Goal: Register for event/course

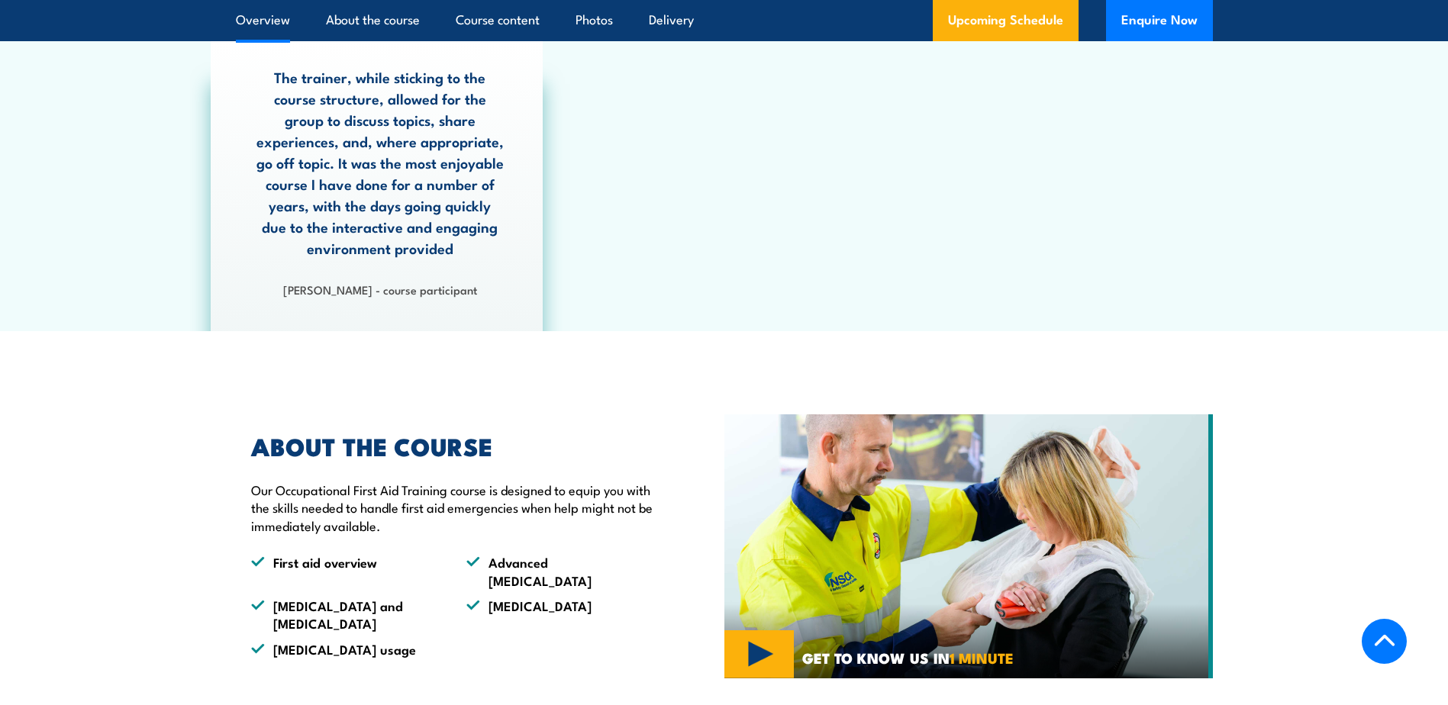
scroll to position [611, 0]
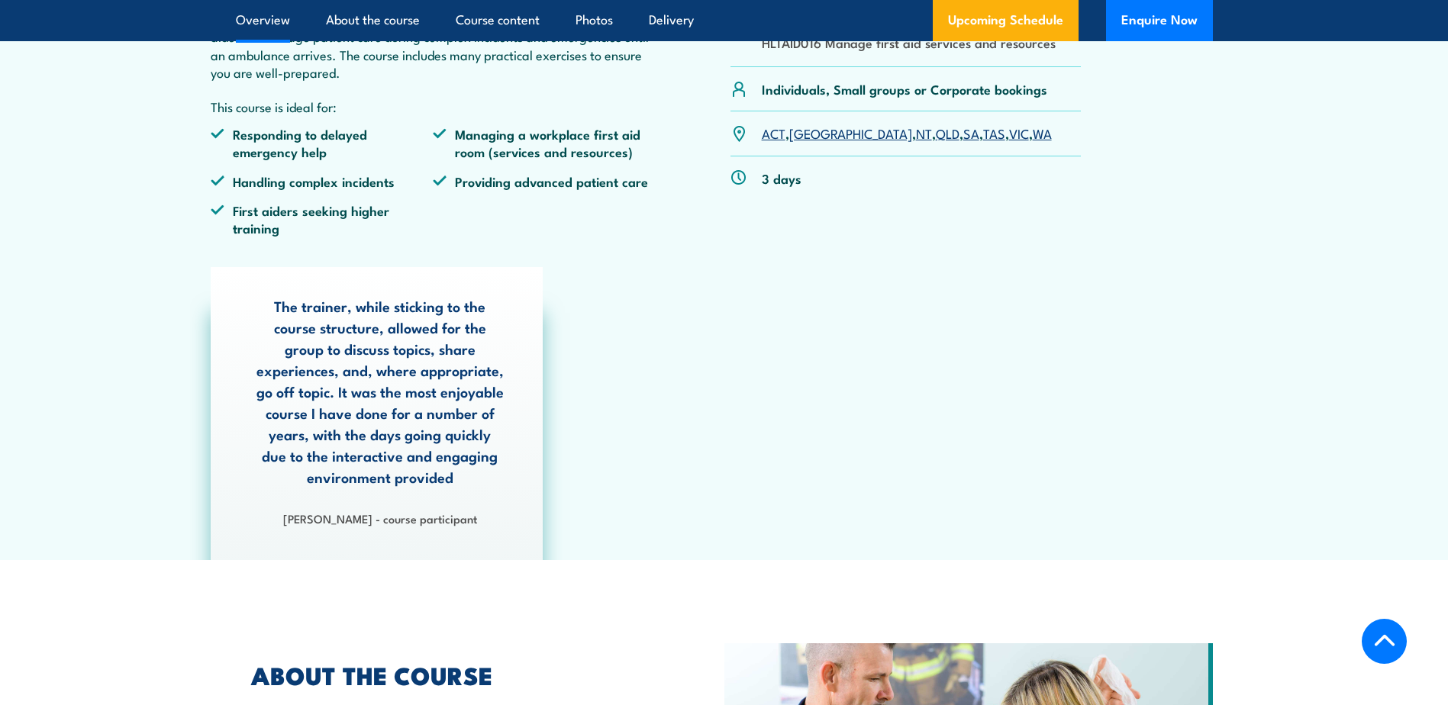
click at [936, 137] on link "QLD" at bounding box center [948, 133] width 24 height 18
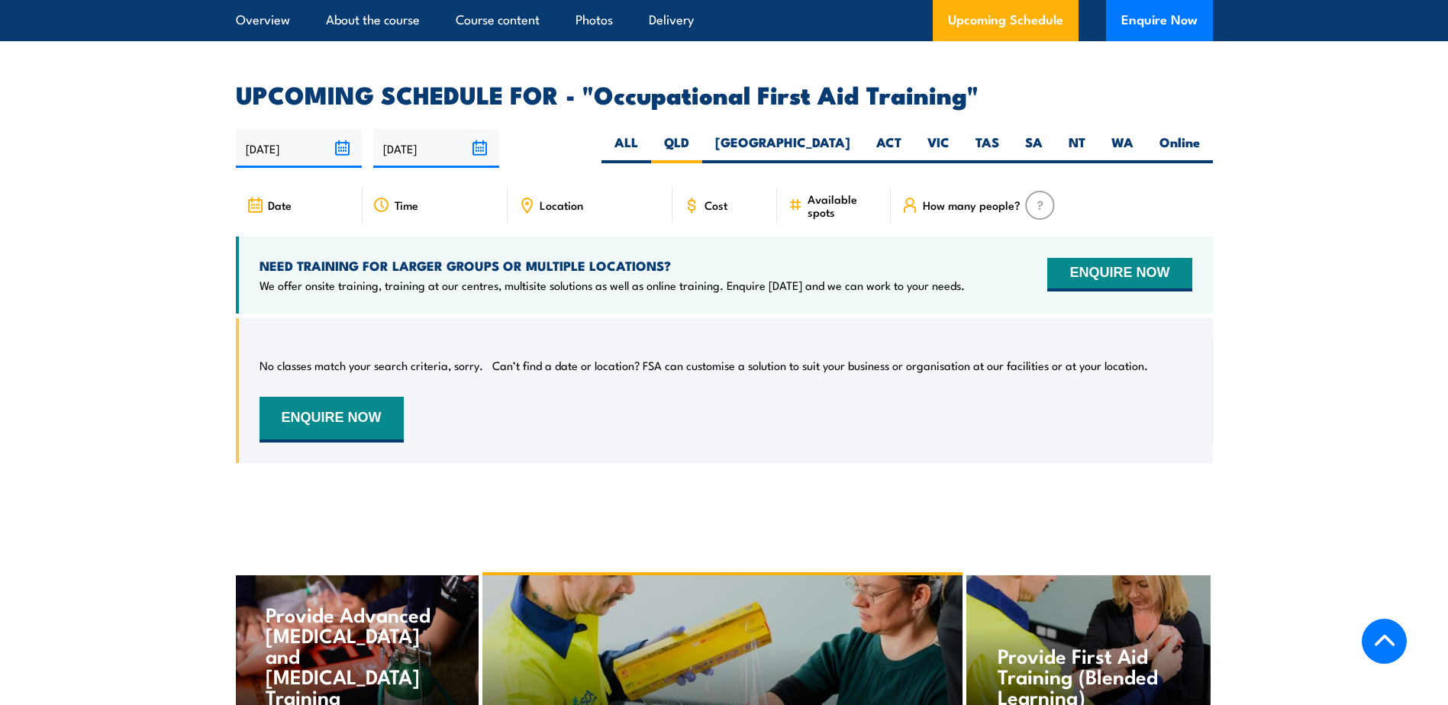
scroll to position [2675, 0]
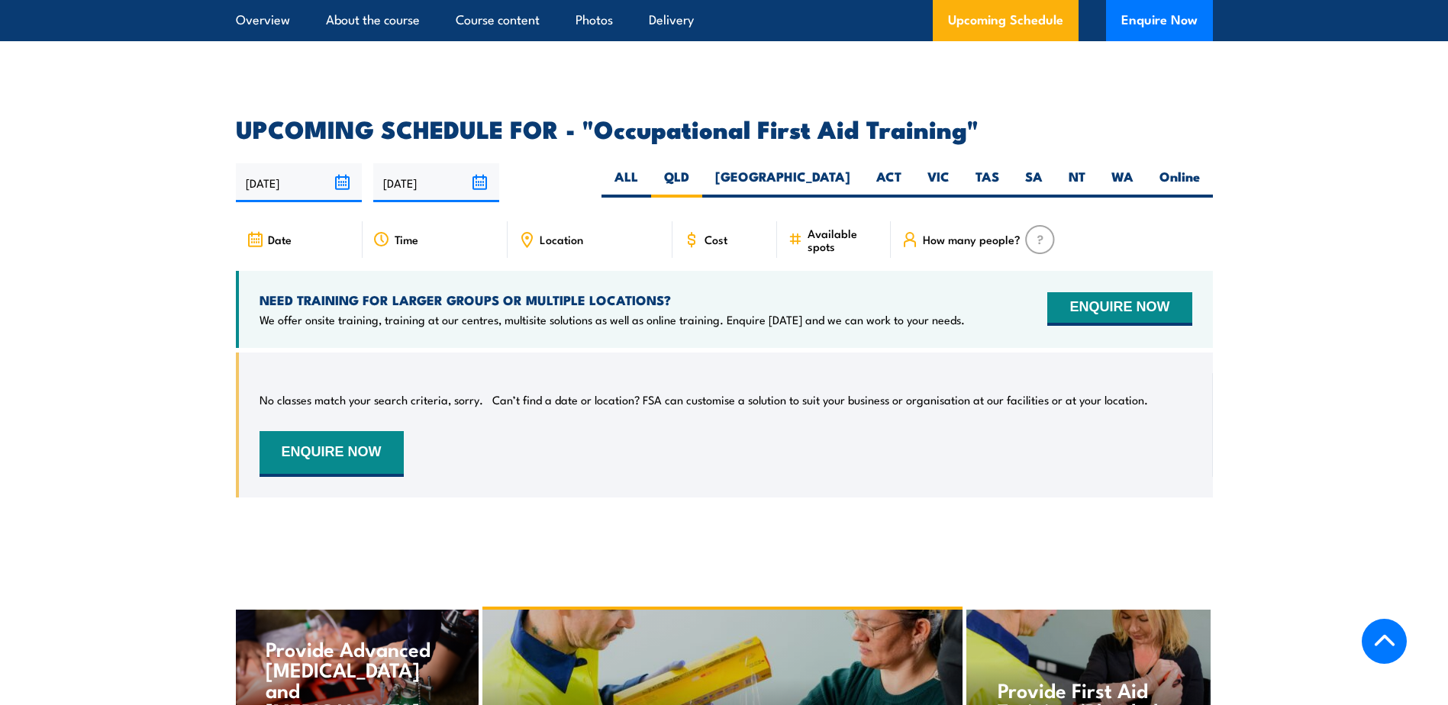
drag, startPoint x: 614, startPoint y: 211, endPoint x: 560, endPoint y: 202, distance: 55.0
click at [613, 221] on div "Location" at bounding box center [590, 239] width 165 height 37
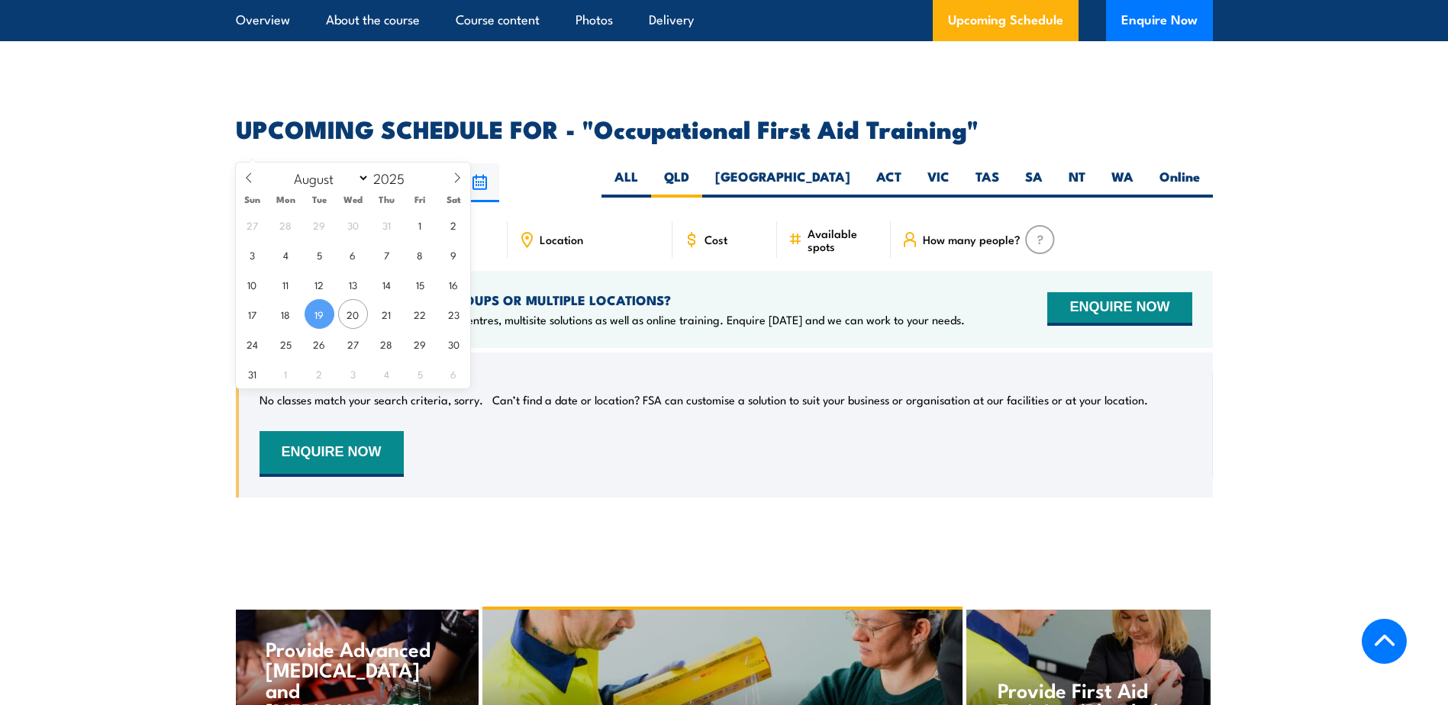
click at [352, 163] on input "19/08/2025" at bounding box center [299, 182] width 126 height 39
click at [250, 344] on span "24" at bounding box center [252, 344] width 30 height 30
type input "24/08/2025"
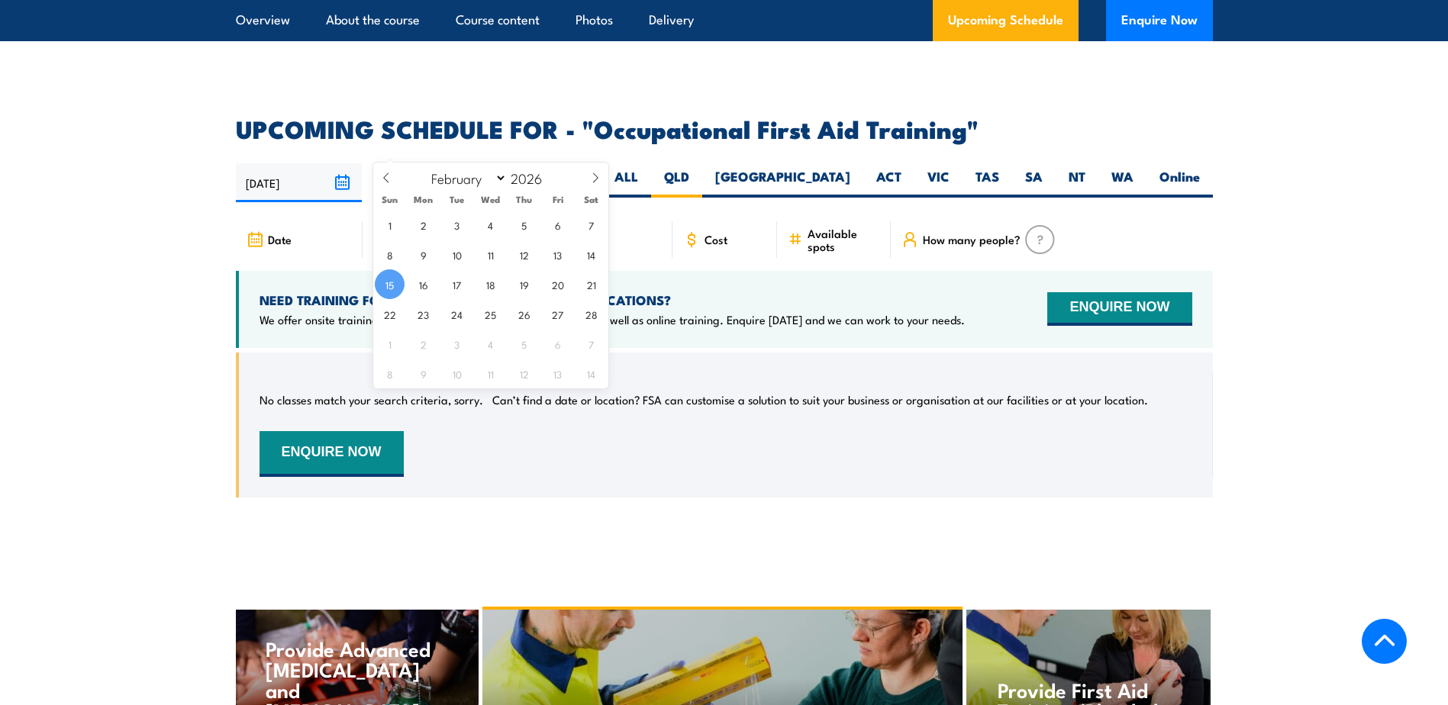
click at [480, 163] on input "[DATE]" at bounding box center [436, 182] width 126 height 39
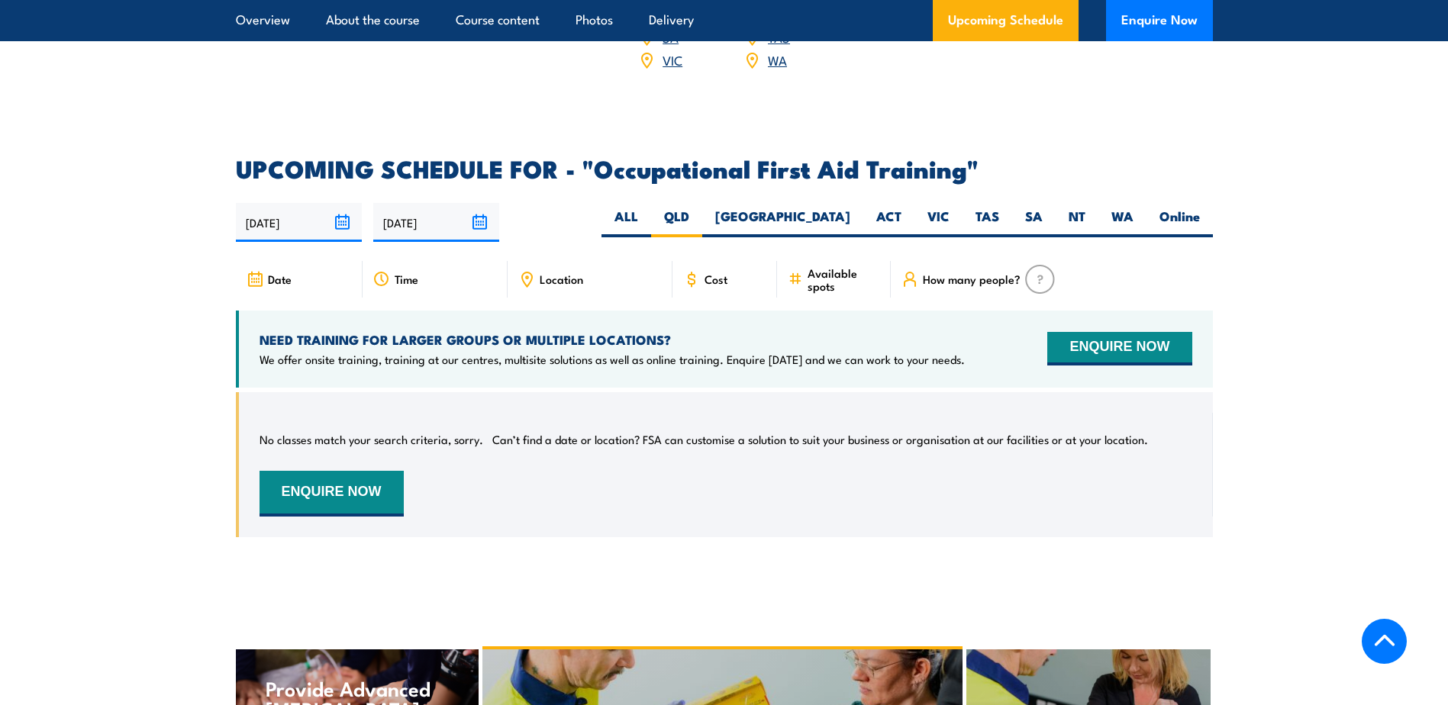
scroll to position [2598, 0]
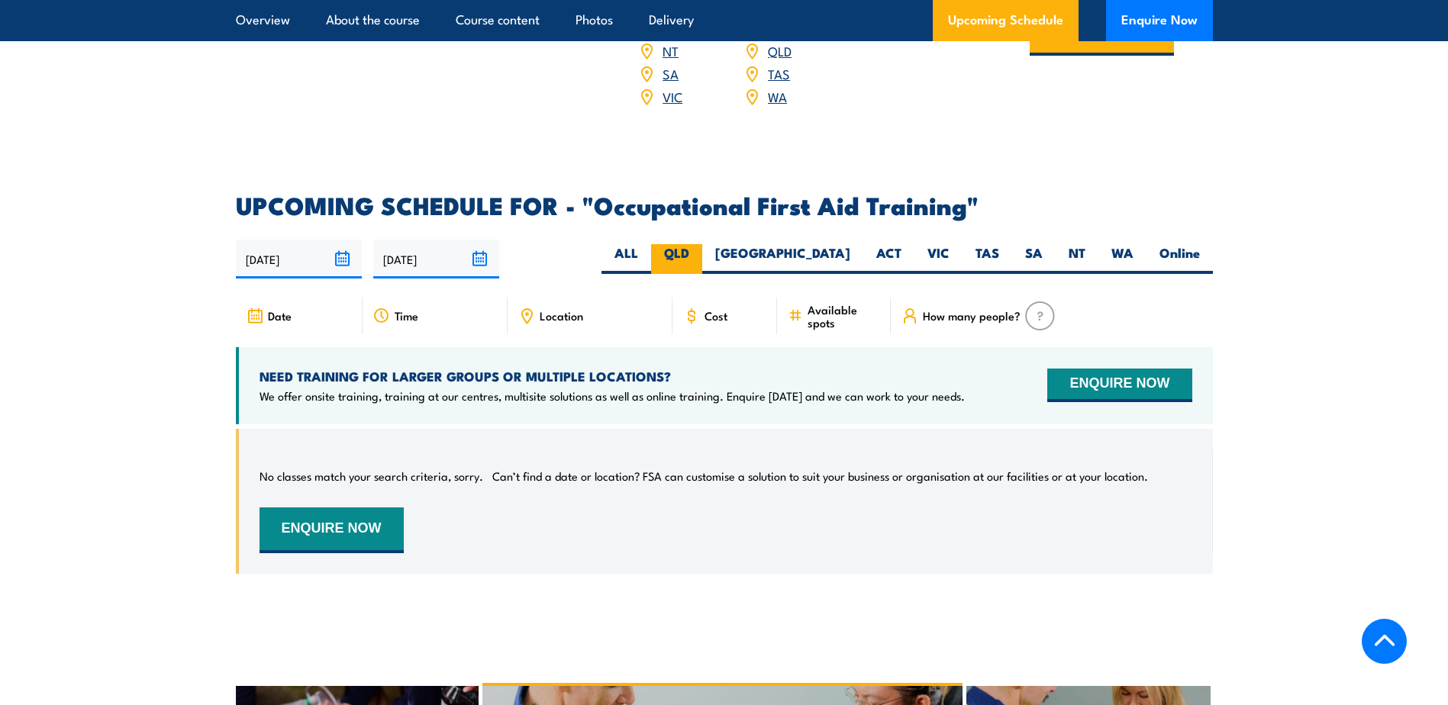
click at [702, 244] on label "QLD" at bounding box center [676, 259] width 51 height 30
click at [699, 244] on input "QLD" at bounding box center [694, 249] width 10 height 10
click at [1169, 244] on label "Online" at bounding box center [1180, 259] width 66 height 30
click at [1200, 244] on input "Online" at bounding box center [1205, 249] width 10 height 10
radio input "true"
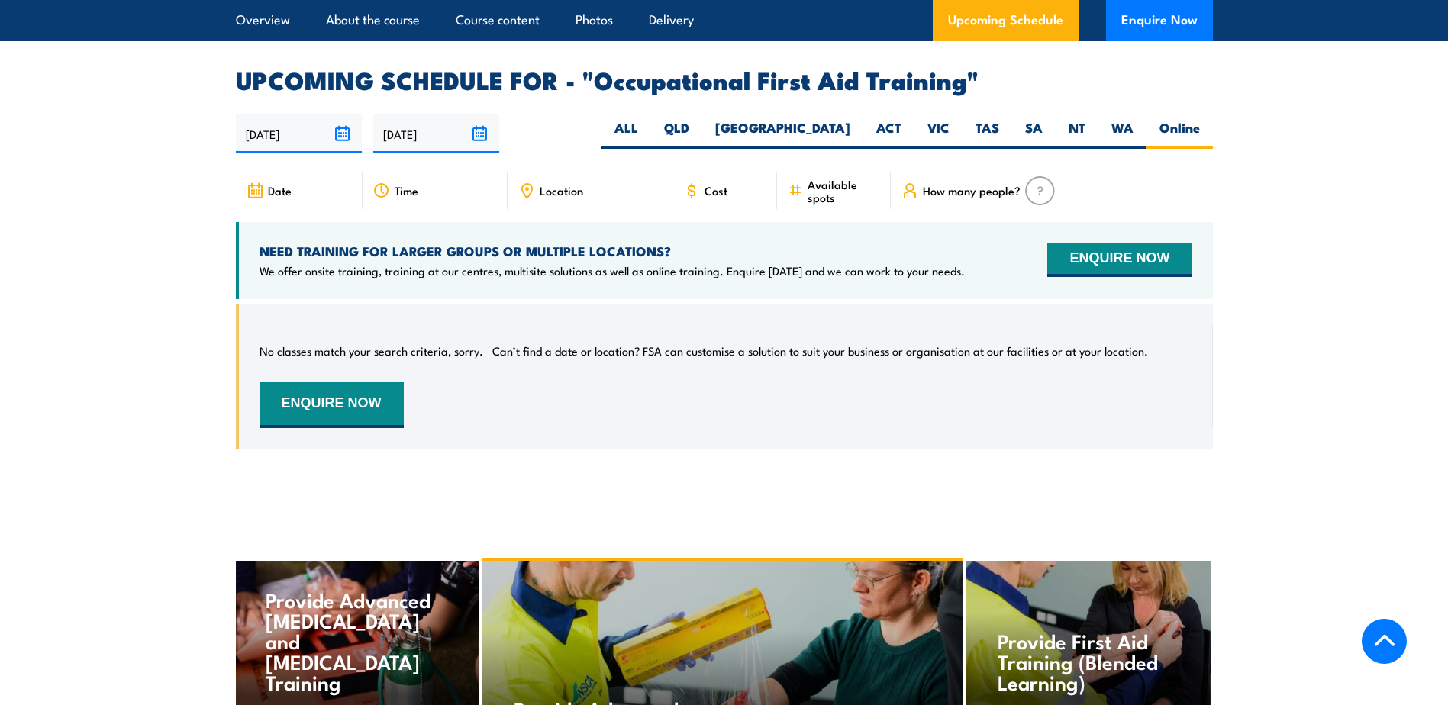
scroll to position [2751, 0]
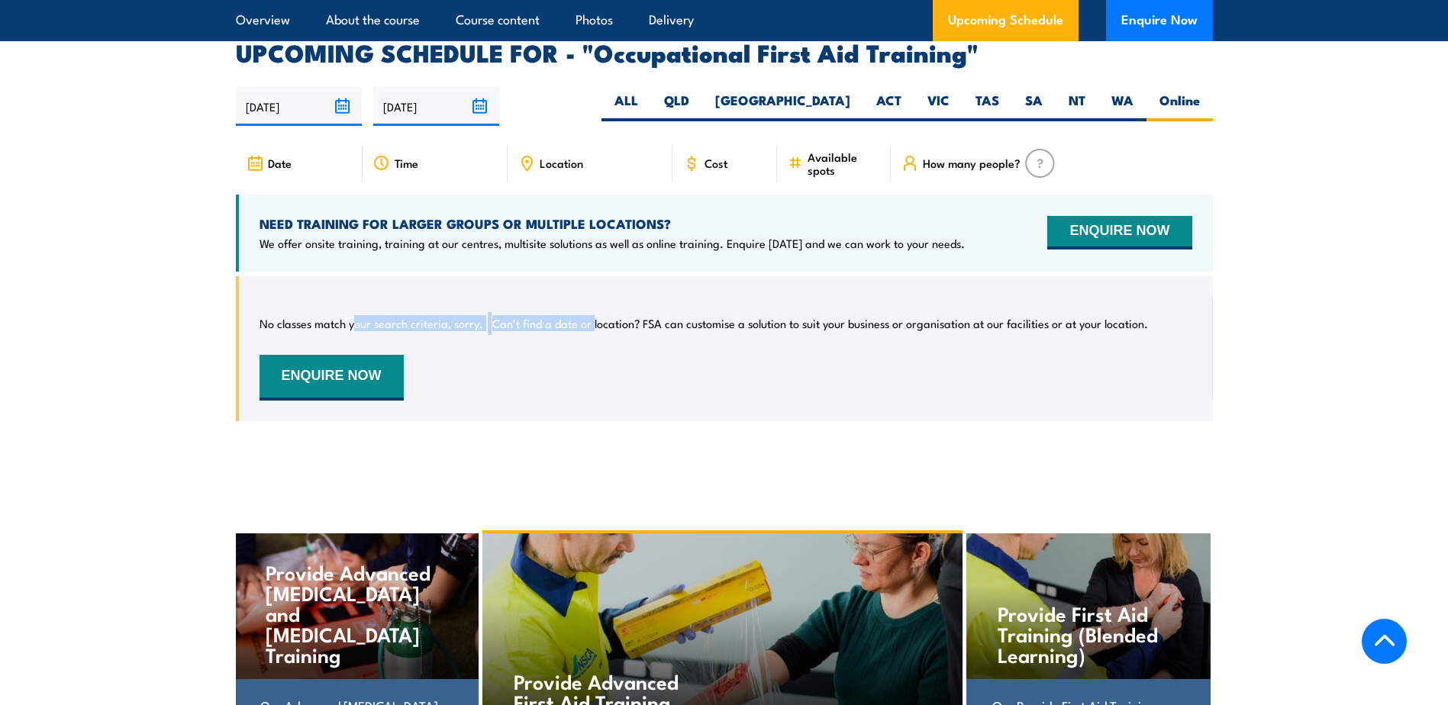
drag, startPoint x: 353, startPoint y: 293, endPoint x: 592, endPoint y: 278, distance: 239.4
click at [592, 297] on div "No classes match your search criteria, sorry. Can’t find a date or location? FS…" at bounding box center [726, 349] width 933 height 104
drag, startPoint x: 592, startPoint y: 278, endPoint x: 719, endPoint y: 385, distance: 165.8
click at [719, 385] on div "No classes match your search criteria, sorry. Can’t find a date or location? FS…" at bounding box center [724, 360] width 977 height 168
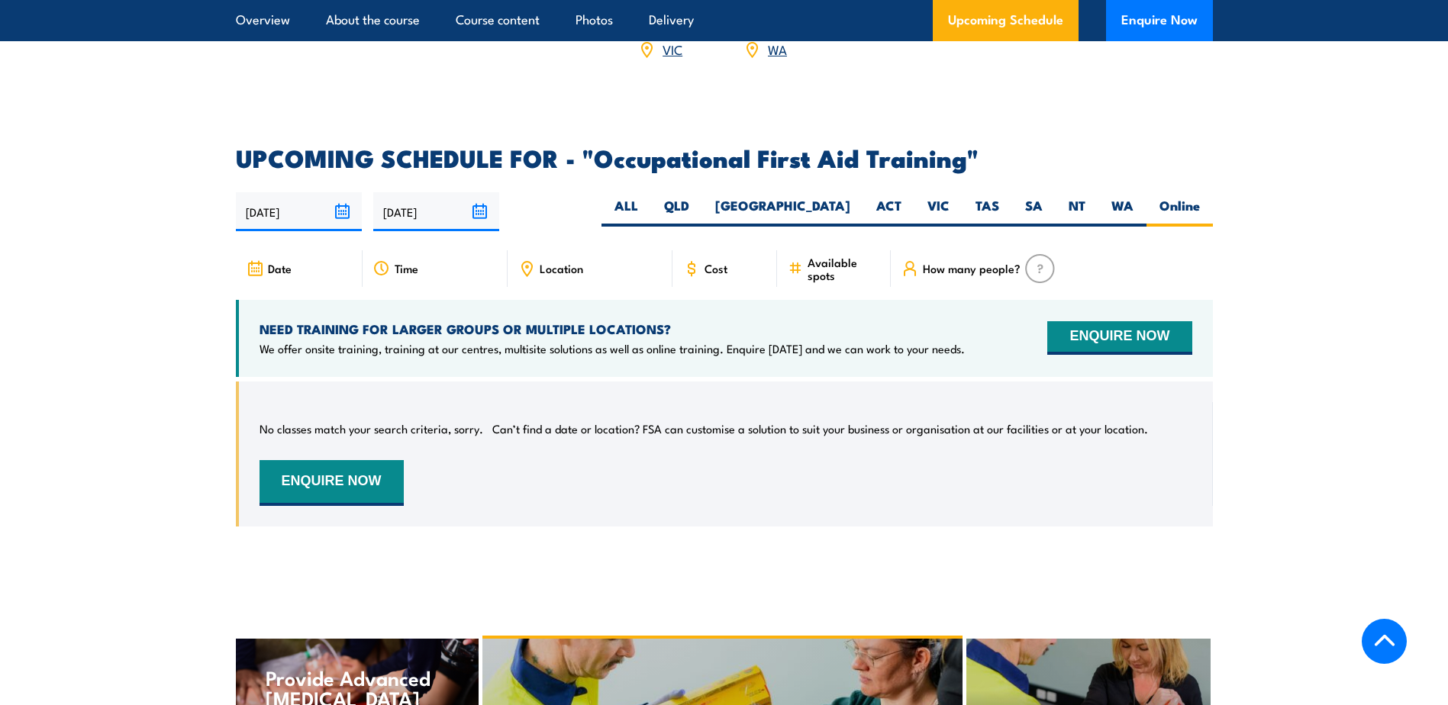
scroll to position [2598, 0]
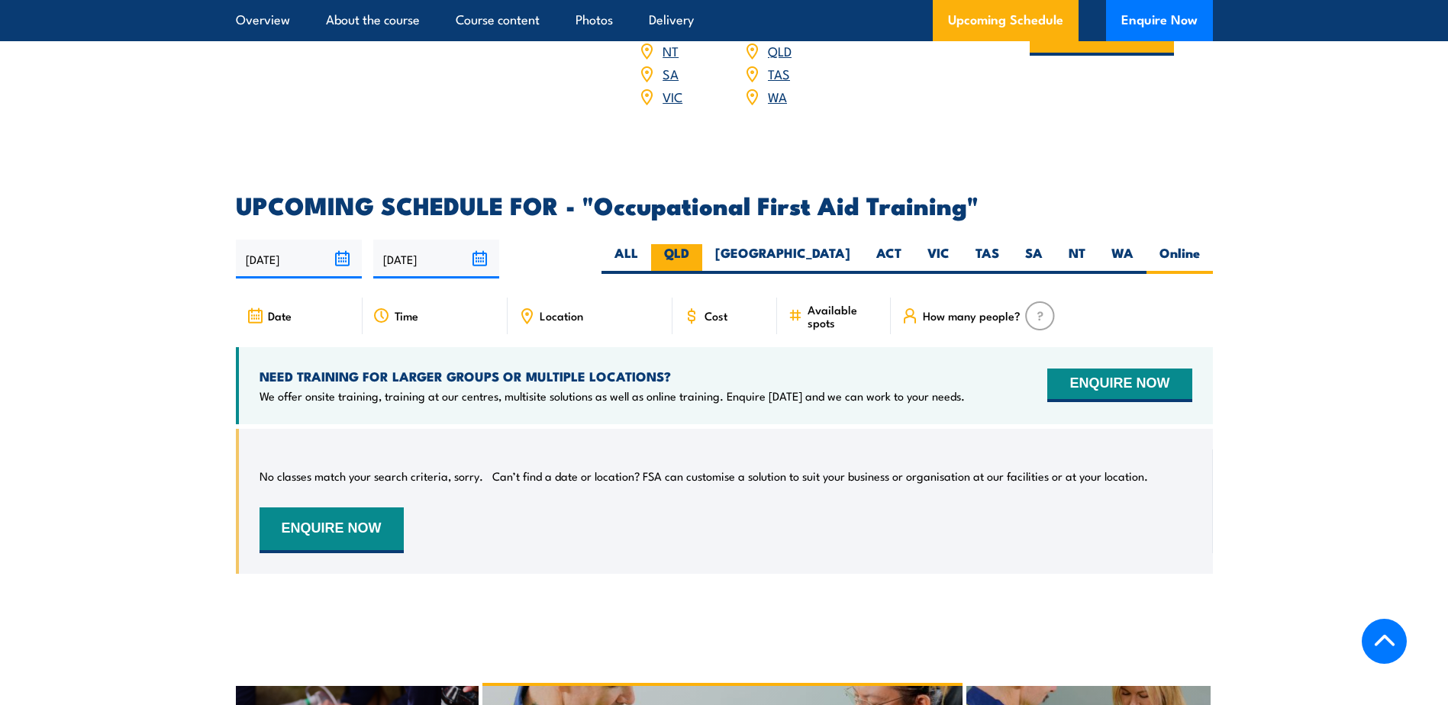
click at [702, 244] on label "QLD" at bounding box center [676, 259] width 51 height 30
click at [699, 244] on input "QLD" at bounding box center [694, 249] width 10 height 10
radio input "true"
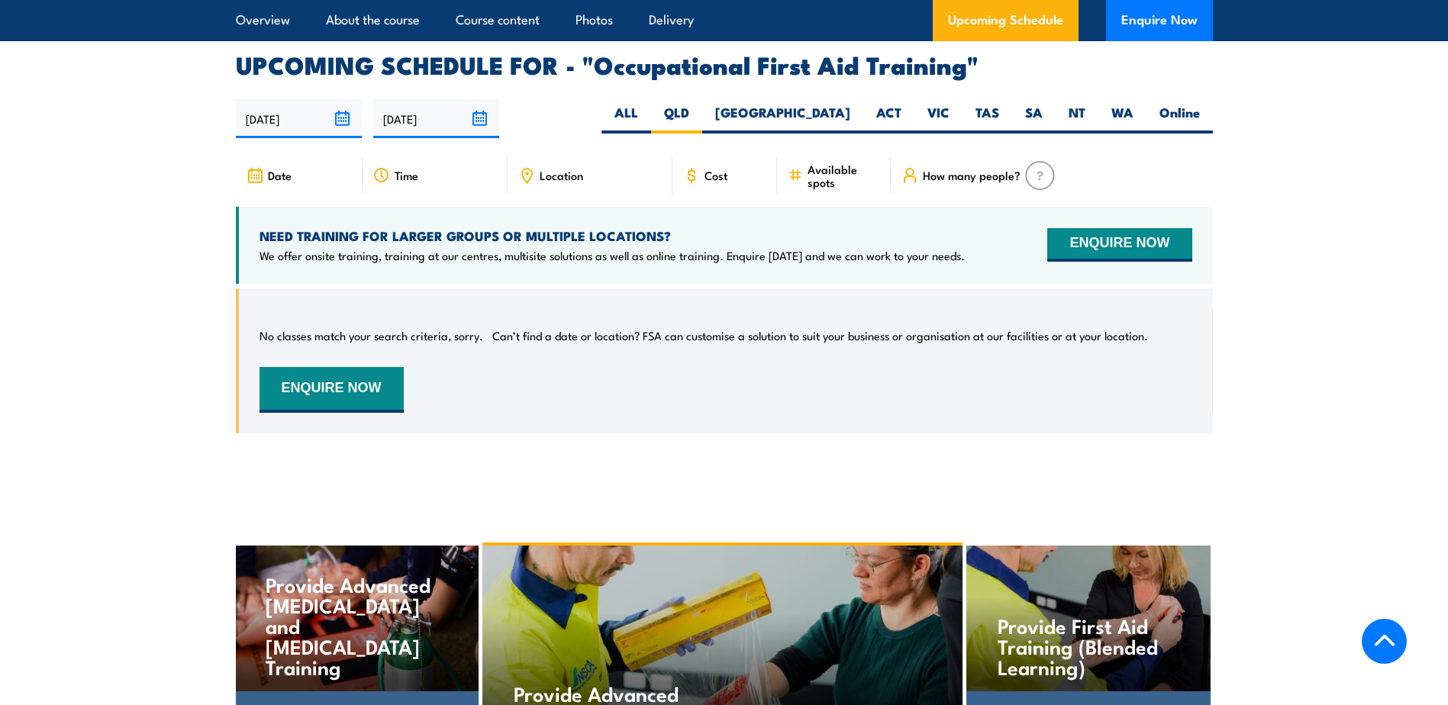
scroll to position [2751, 0]
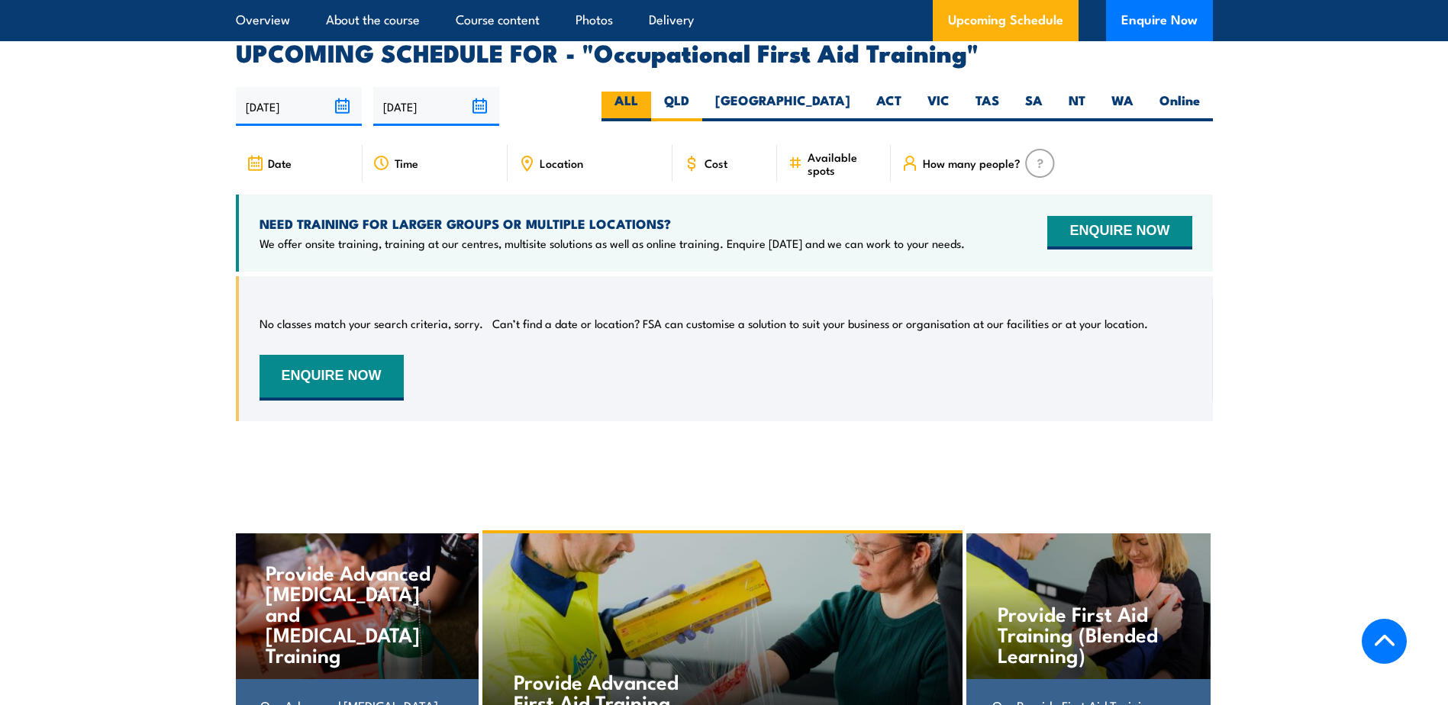
click at [651, 92] on label "ALL" at bounding box center [627, 107] width 50 height 30
click at [648, 92] on input "ALL" at bounding box center [643, 97] width 10 height 10
radio input "true"
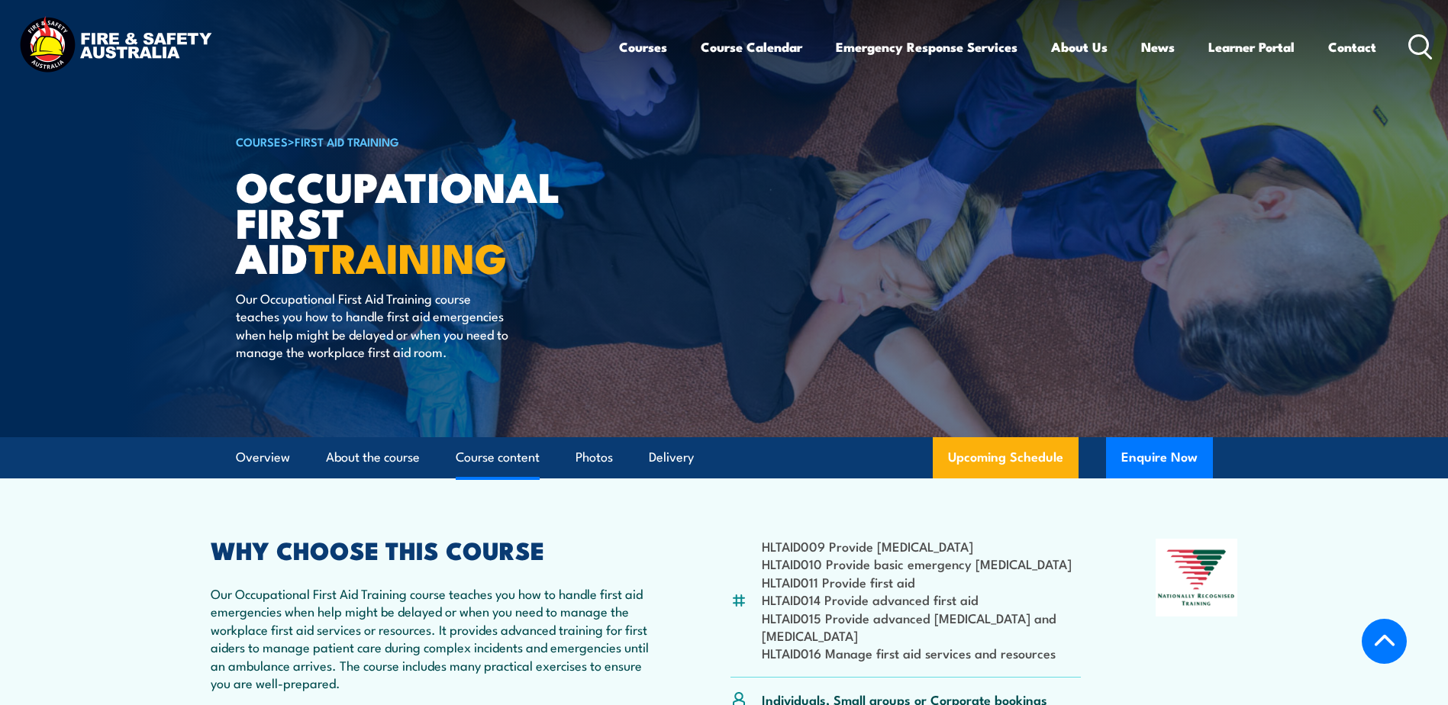
select select "1"
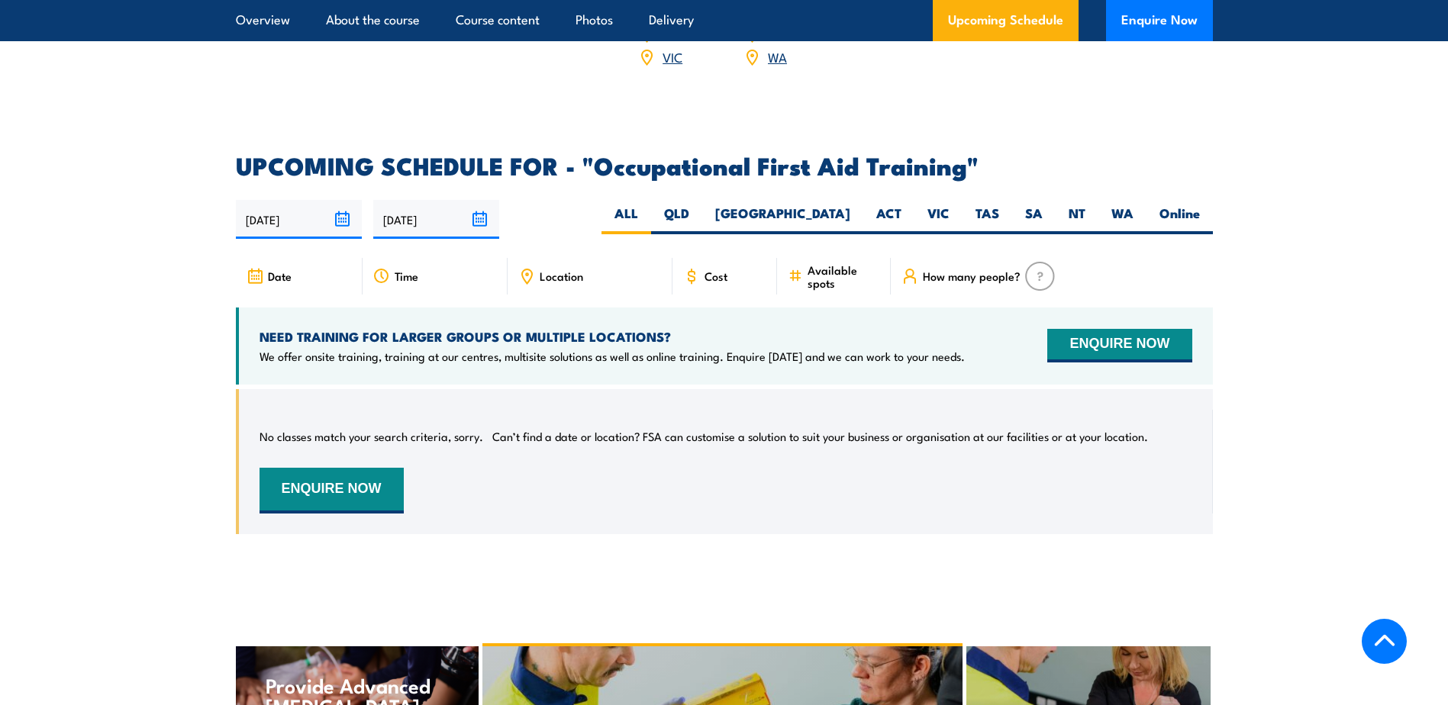
scroll to position [2751, 0]
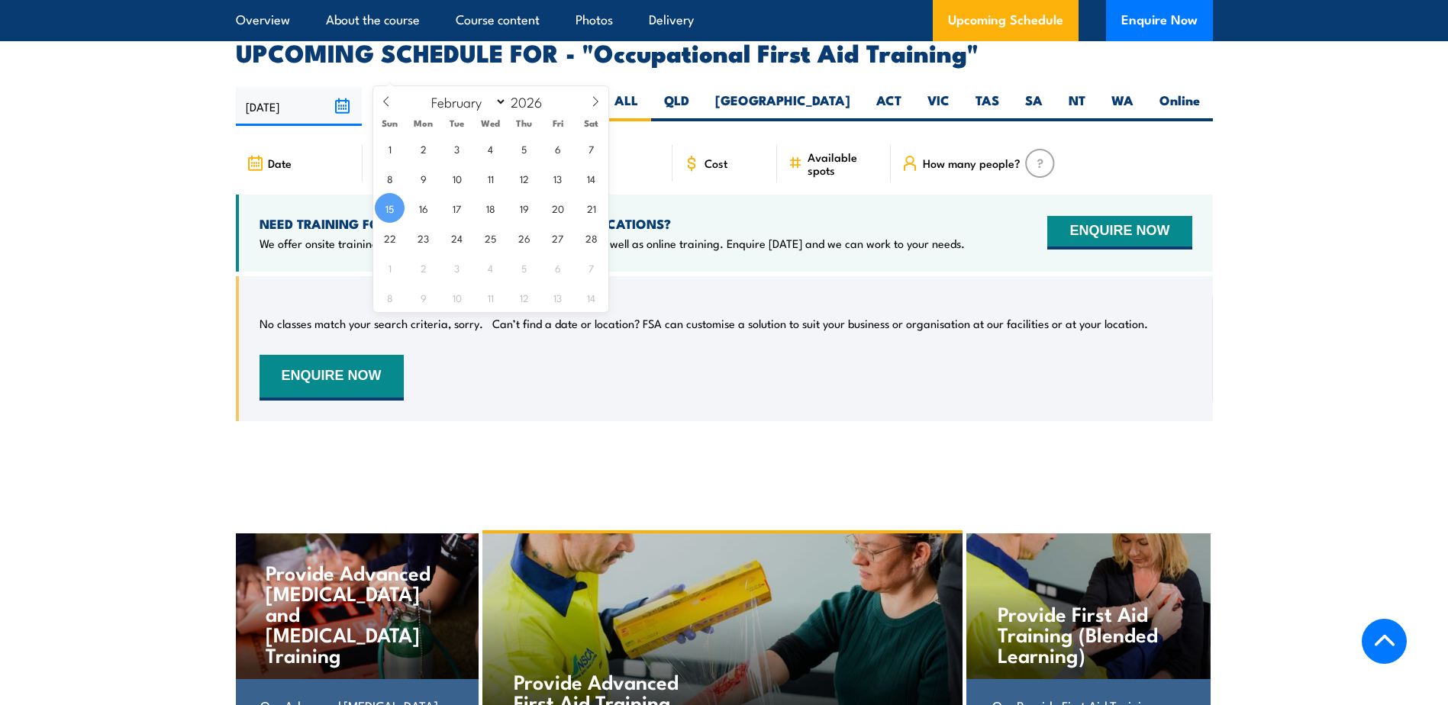
click at [486, 87] on input "15/02/2026" at bounding box center [436, 106] width 126 height 39
click at [594, 237] on span "28" at bounding box center [591, 238] width 30 height 30
type input "28/02/2026"
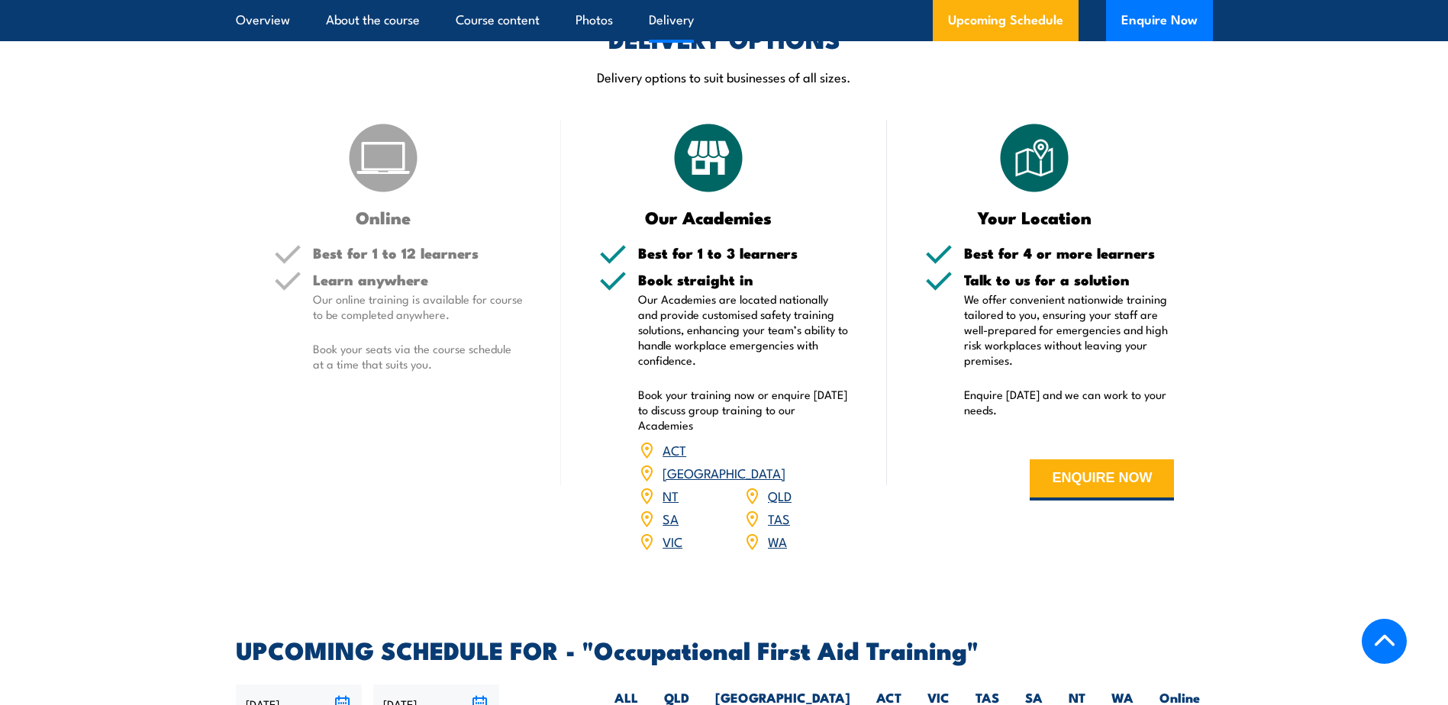
scroll to position [2140, 0]
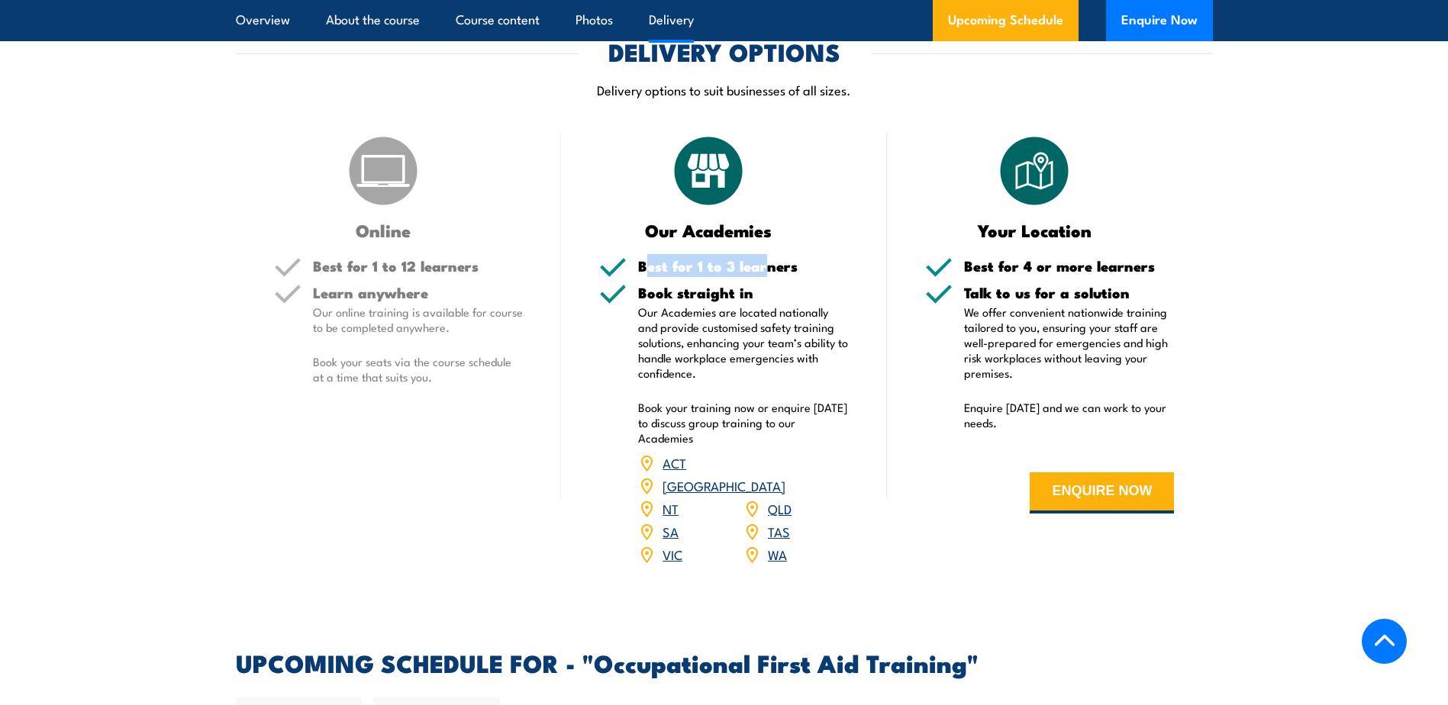
drag, startPoint x: 647, startPoint y: 250, endPoint x: 765, endPoint y: 243, distance: 118.6
click at [765, 259] on h5 "Best for 1 to 3 learners" at bounding box center [743, 266] width 211 height 15
drag, startPoint x: 765, startPoint y: 243, endPoint x: 759, endPoint y: 314, distance: 71.3
click at [759, 314] on p "Our Academies are located nationally and provide customised safety training sol…" at bounding box center [743, 343] width 211 height 76
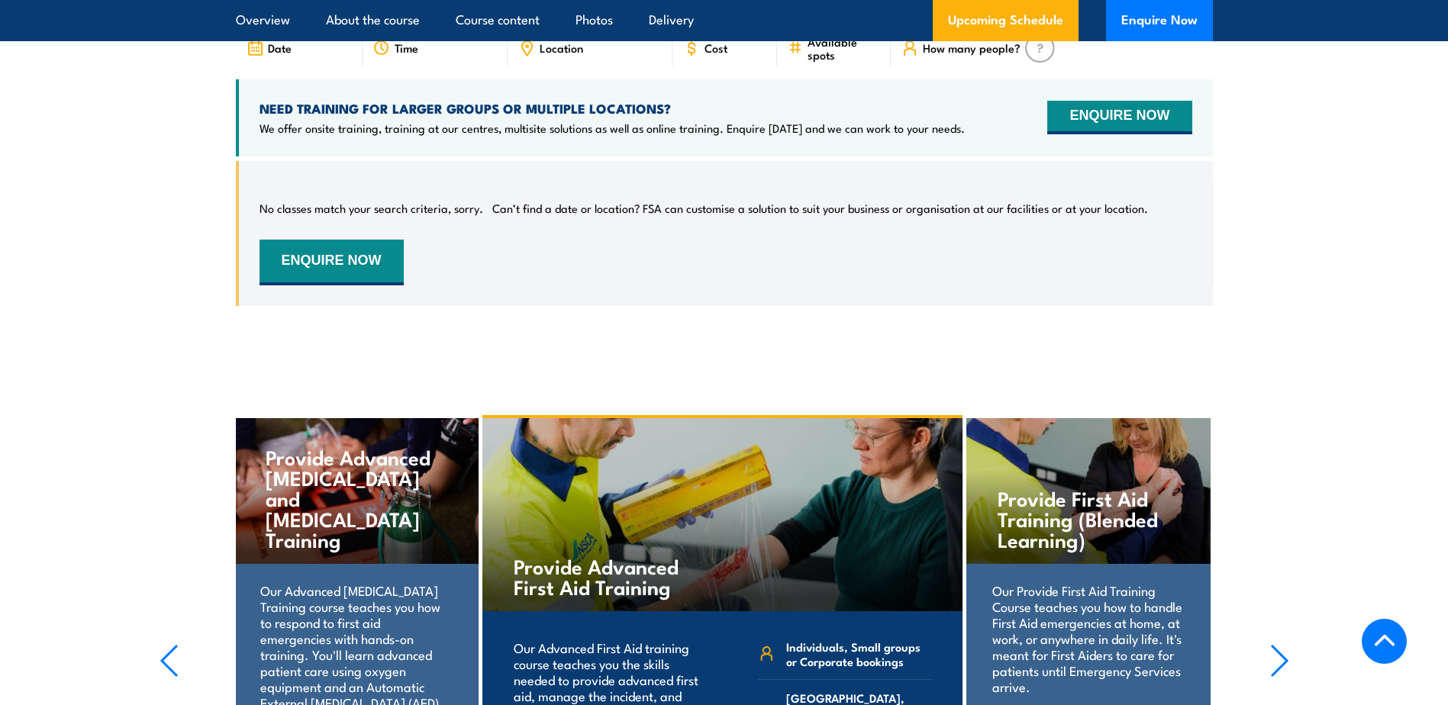
scroll to position [3133, 0]
